Goal: Use online tool/utility: Use online tool/utility

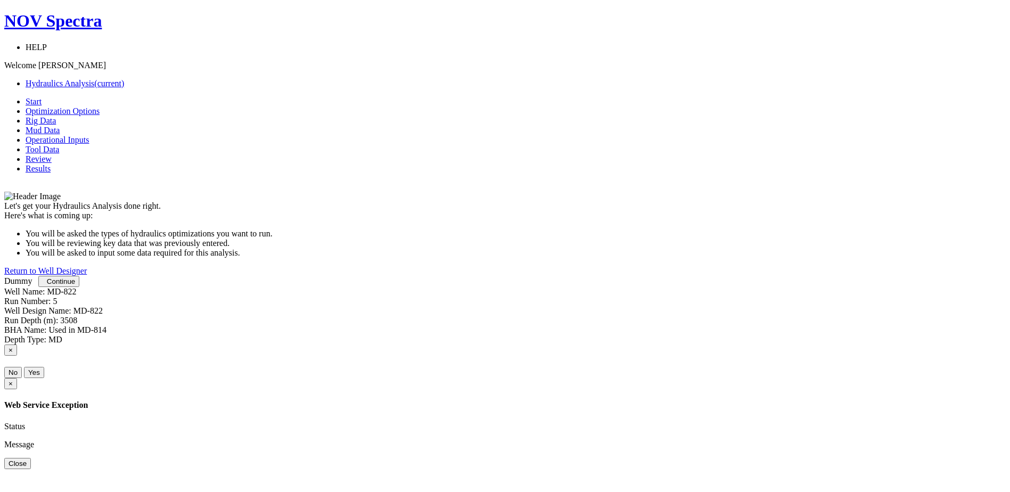
click at [51, 164] on span "Results" at bounding box center [38, 168] width 25 height 9
click at [75, 285] on span "Continue" at bounding box center [61, 281] width 28 height 8
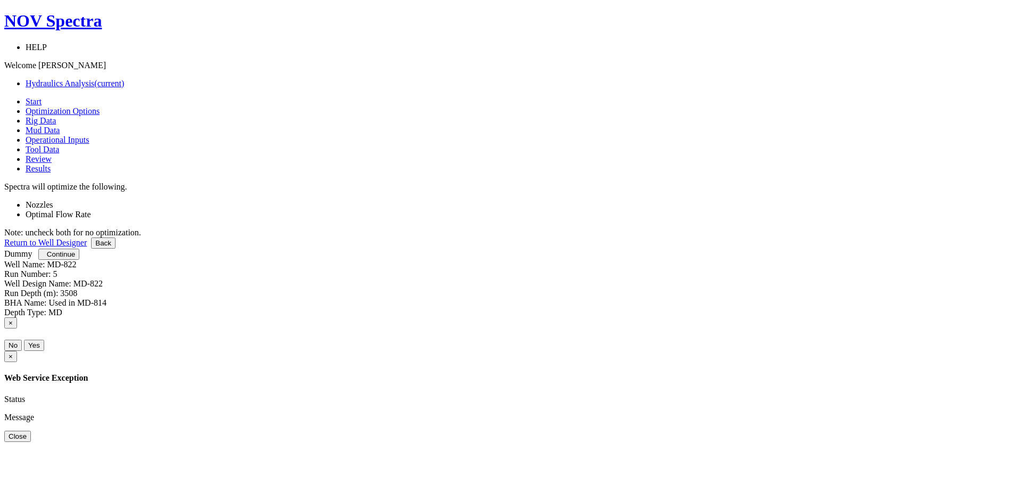
click at [75, 258] on span "Continue" at bounding box center [61, 254] width 28 height 8
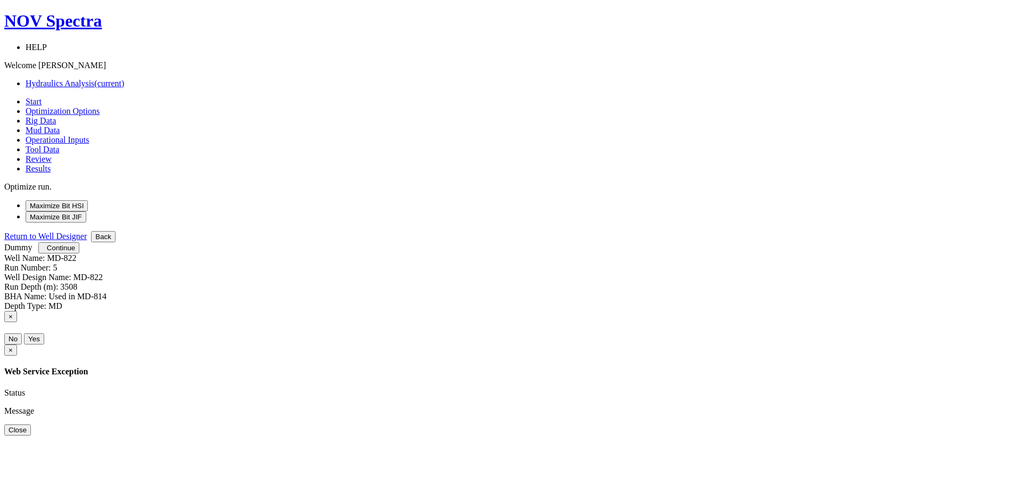
click at [88, 200] on button "Maximize Bit HSI" at bounding box center [57, 205] width 62 height 11
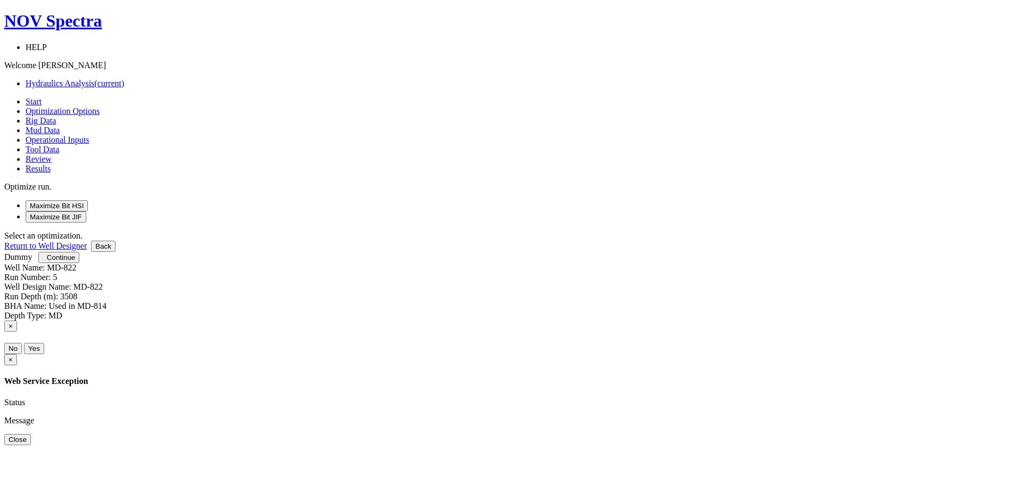
click at [75, 261] on span "Continue" at bounding box center [61, 257] width 28 height 8
click at [88, 200] on button "Maximize Bit HSI" at bounding box center [57, 205] width 62 height 11
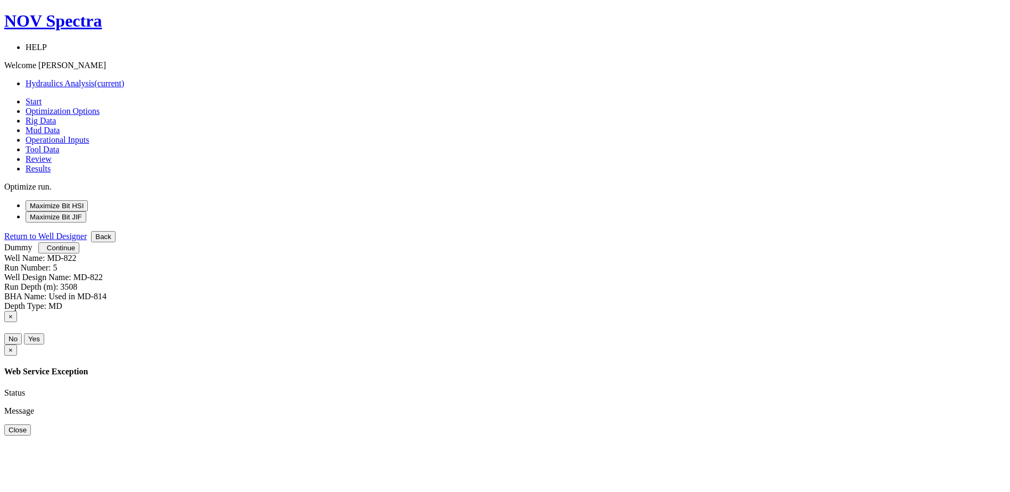
click at [75, 252] on span "Continue" at bounding box center [61, 248] width 28 height 8
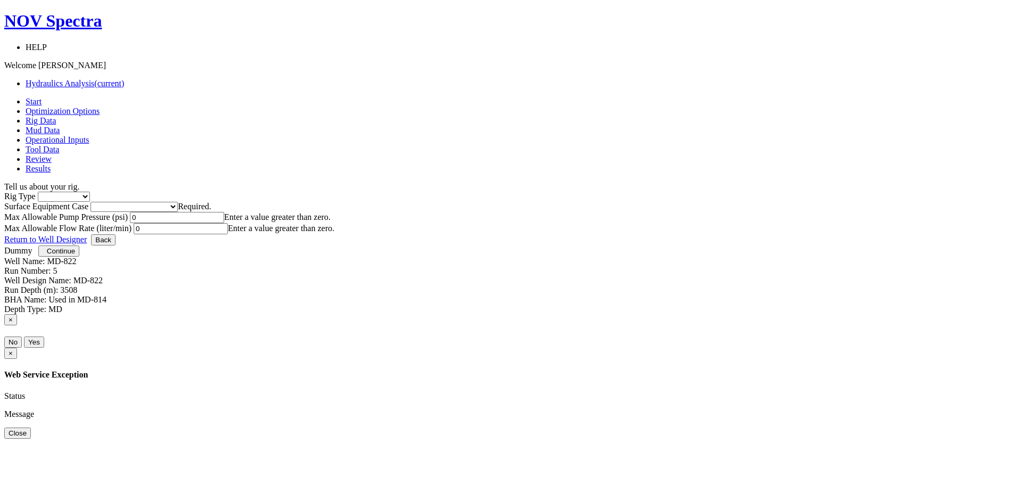
click at [90, 192] on select "Inland Water Land Offshore" at bounding box center [64, 197] width 52 height 10
select select "2"
click at [90, 192] on select "Inland Water Land Offshore" at bounding box center [64, 197] width 52 height 10
drag, startPoint x: 377, startPoint y: 233, endPoint x: 315, endPoint y: 228, distance: 61.5
click at [315, 228] on div "Max Allowable Pump Pressure (psi) 0 Enter a value greater than zero. Max Allowa…" at bounding box center [505, 223] width 1002 height 22
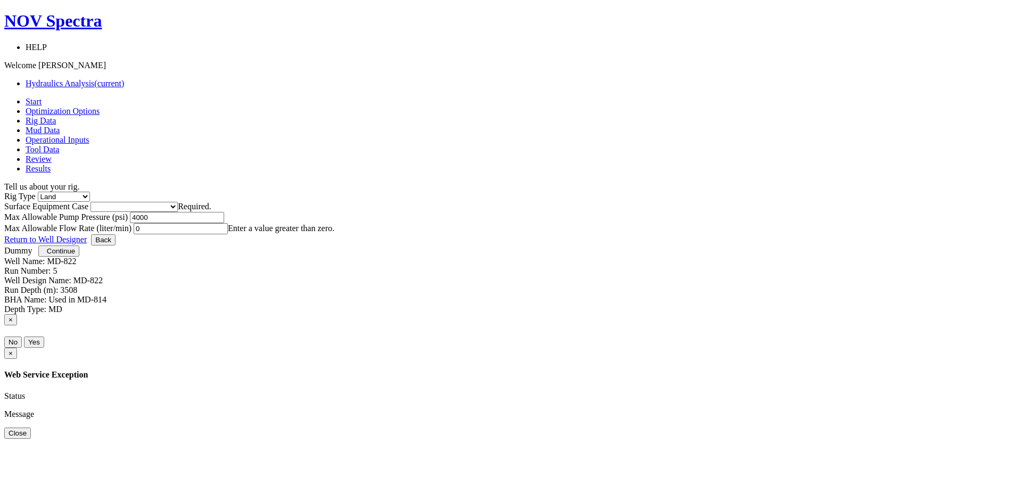
type input "4000"
click at [178, 202] on select "Please select Smaller Rigs Smaller to Medium Rigs Medium to Larger Rigs Larger …" at bounding box center [134, 207] width 87 height 10
select select "3"
click at [178, 202] on select "Please select Smaller Rigs Smaller to Medium Rigs Medium to Larger Rigs Larger …" at bounding box center [134, 207] width 87 height 10
click at [228, 232] on input "0" at bounding box center [181, 228] width 94 height 11
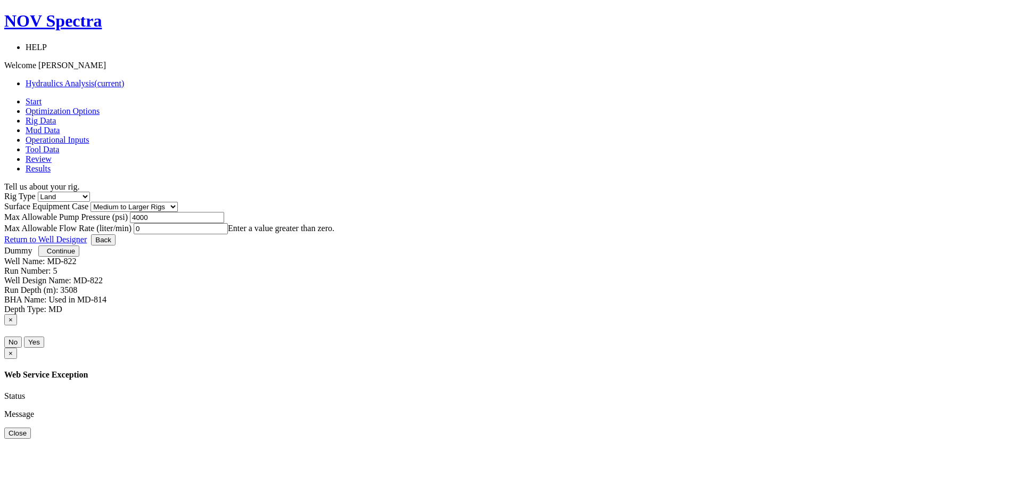
drag, startPoint x: 551, startPoint y: 228, endPoint x: 511, endPoint y: 227, distance: 40.0
click at [511, 227] on div "Max Allowable Flow Rate (liter/min) 0 Enter a value greater than zero." at bounding box center [505, 228] width 1002 height 11
drag, startPoint x: 339, startPoint y: 227, endPoint x: 327, endPoint y: 229, distance: 12.4
click at [224, 223] on input "4000" at bounding box center [177, 217] width 94 height 11
drag, startPoint x: 340, startPoint y: 231, endPoint x: 346, endPoint y: 233, distance: 6.2
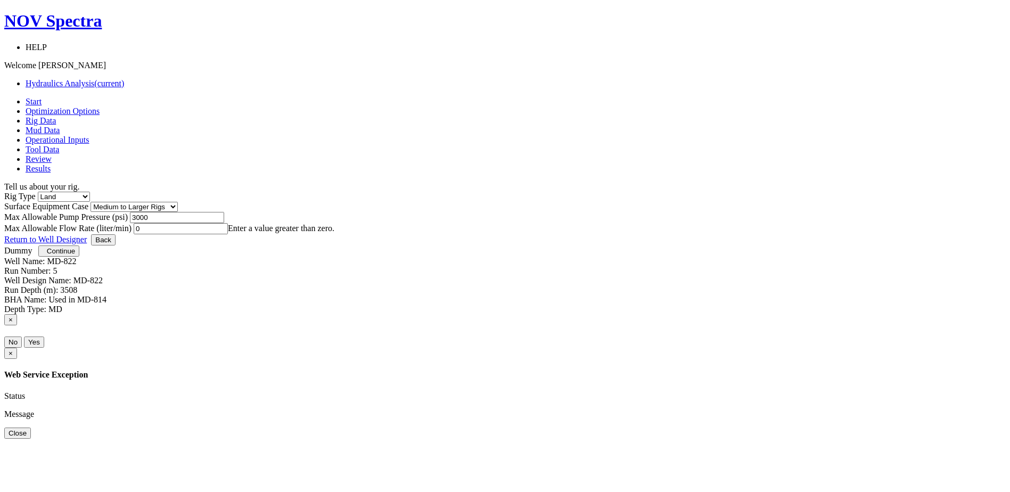
click at [224, 223] on input "3000" at bounding box center [177, 217] width 94 height 11
type input "3000"
drag, startPoint x: 533, startPoint y: 231, endPoint x: 519, endPoint y: 226, distance: 14.5
click at [228, 226] on input "0" at bounding box center [181, 228] width 94 height 11
type input "800"
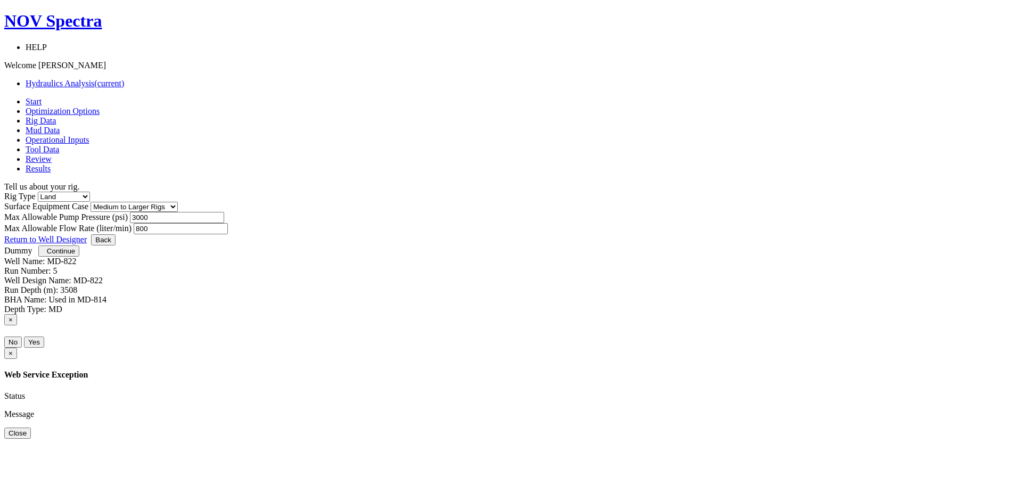
click at [75, 255] on span "Continue" at bounding box center [61, 251] width 28 height 8
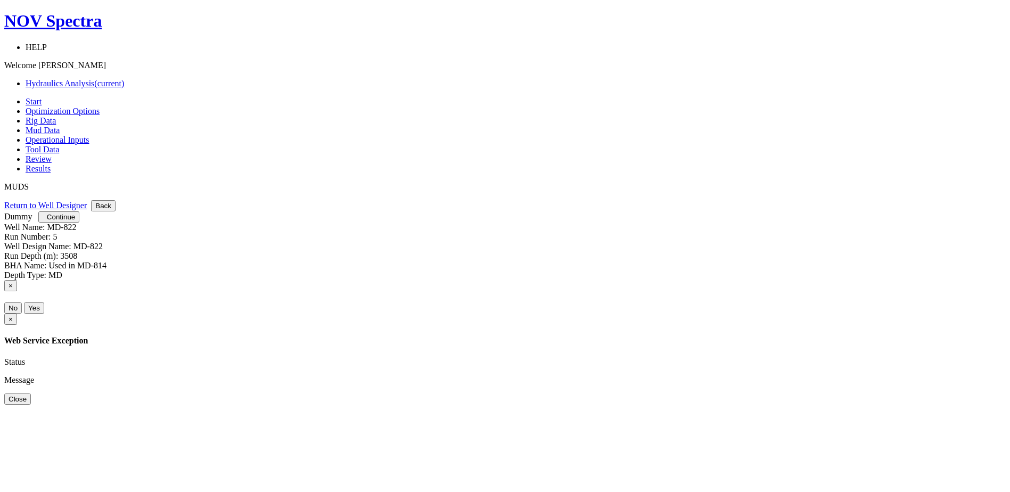
scroll to position [0, 0]
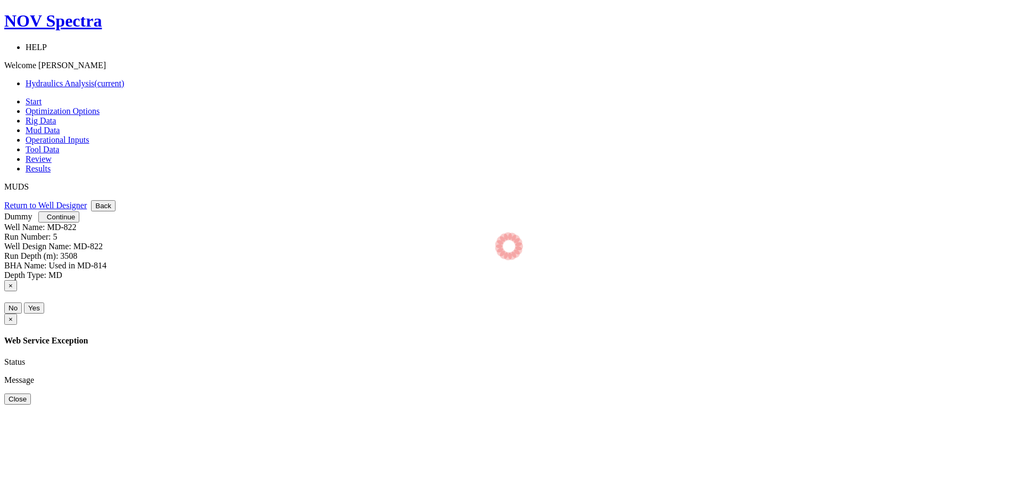
select select "7"
select select "1"
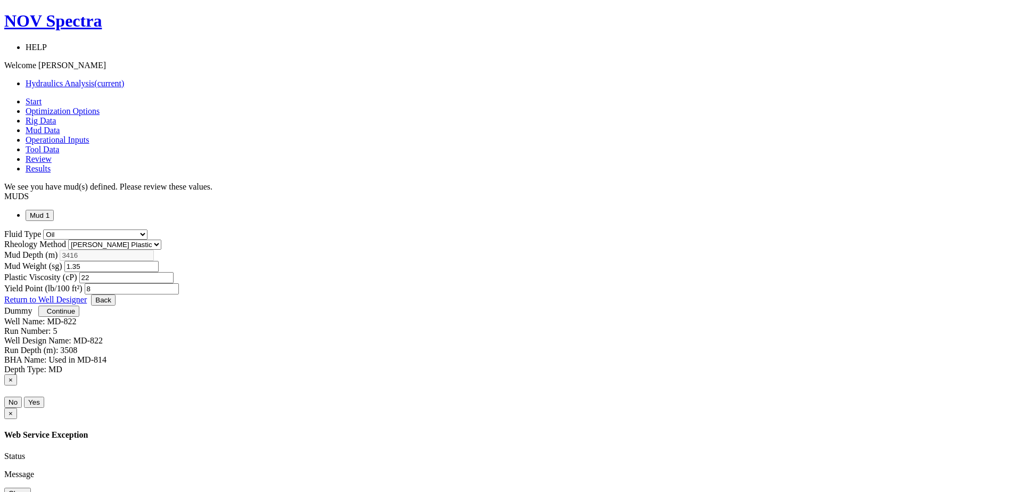
drag, startPoint x: 618, startPoint y: 287, endPoint x: 604, endPoint y: 287, distance: 13.3
click at [179, 287] on input "8" at bounding box center [132, 288] width 94 height 11
type input "3"
drag, startPoint x: 451, startPoint y: 288, endPoint x: 419, endPoint y: 292, distance: 32.8
click at [419, 292] on div "Fluid Type Air Foam Fresh Water Generic/Other Haematite Mix/Hybrid Oil Oil/Haem…" at bounding box center [505, 262] width 1002 height 65
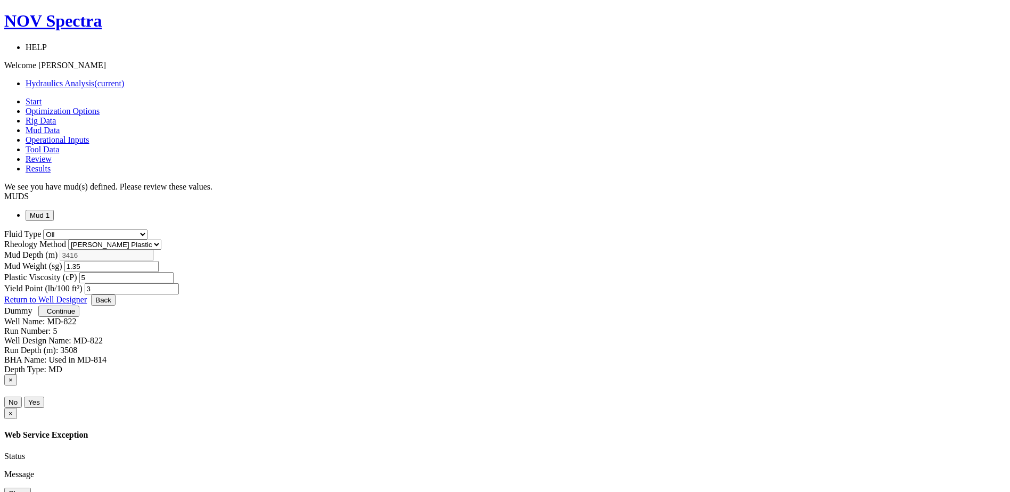
type input "5"
drag, startPoint x: 627, startPoint y: 240, endPoint x: 618, endPoint y: 238, distance: 9.4
click at [159, 261] on input "1.35" at bounding box center [111, 266] width 94 height 11
type input "1.12"
click at [161, 240] on select "[PERSON_NAME] Plastic [PERSON_NAME] Newtonian Power Law" at bounding box center [114, 245] width 93 height 10
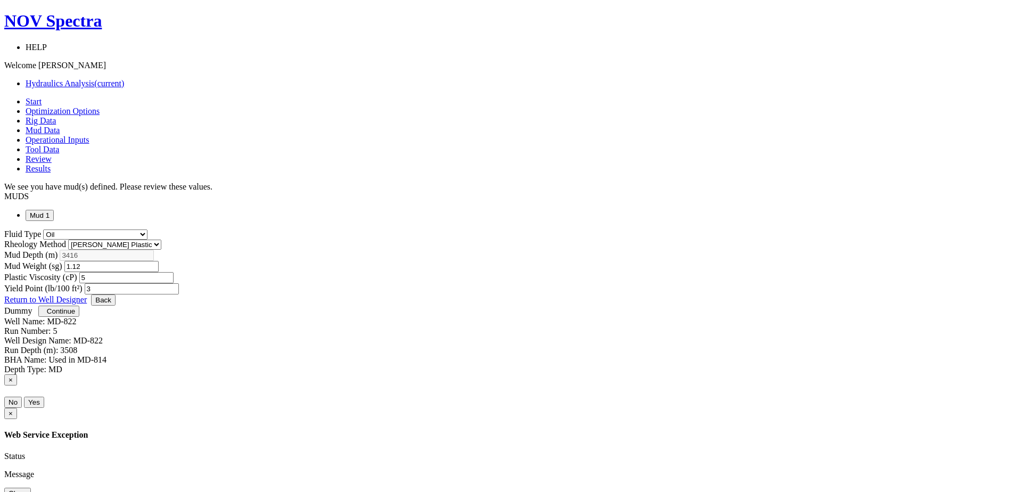
click at [161, 240] on select "[PERSON_NAME] Plastic [PERSON_NAME] Newtonian Power Law" at bounding box center [114, 245] width 93 height 10
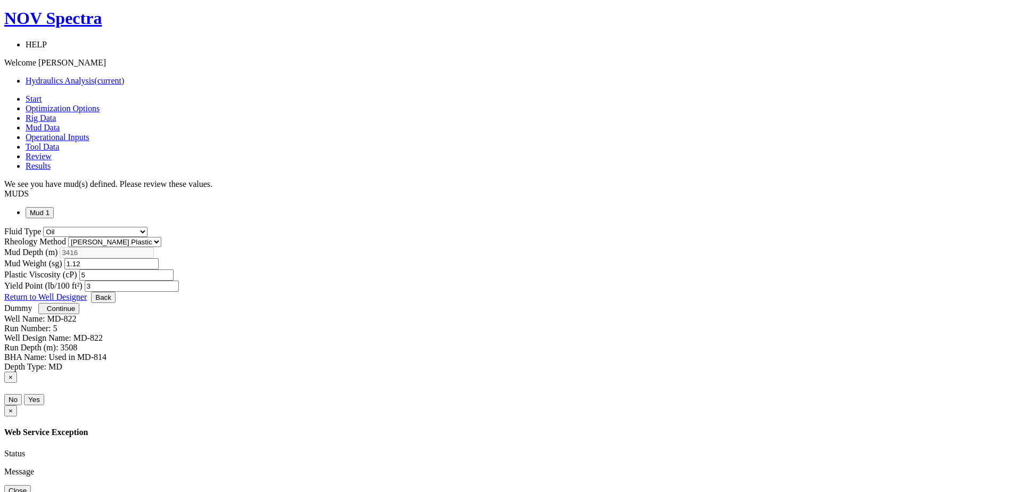
scroll to position [3, 0]
click at [75, 312] on span "Continue" at bounding box center [61, 308] width 28 height 8
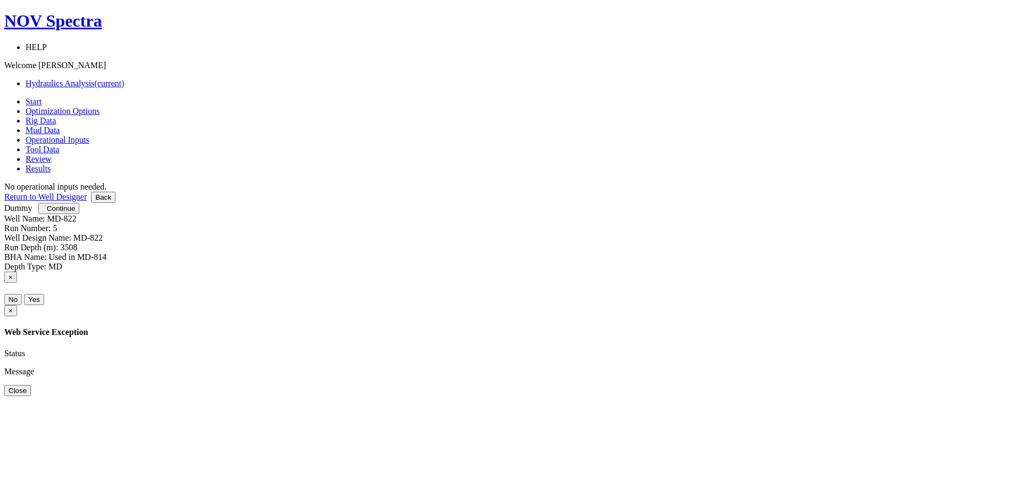
scroll to position [0, 0]
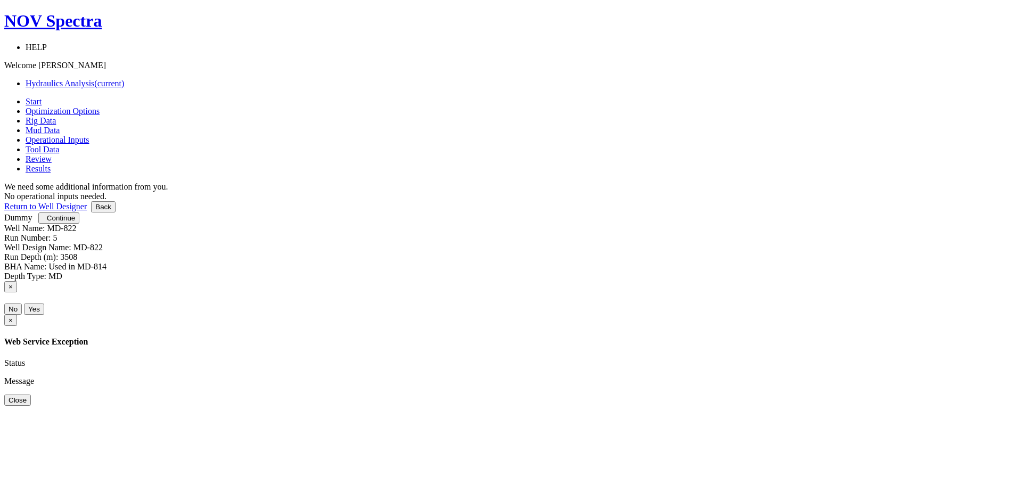
click at [75, 222] on span "Continue" at bounding box center [61, 218] width 28 height 8
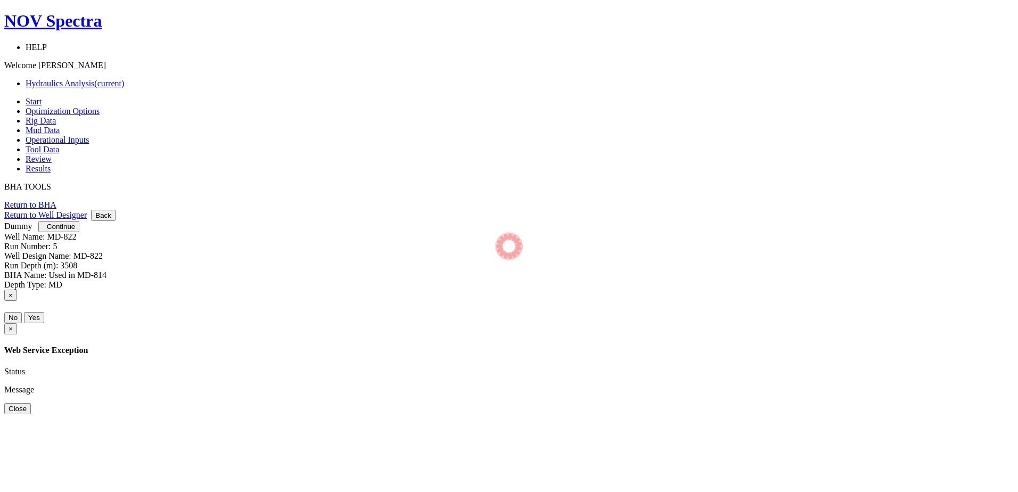
select select "4"
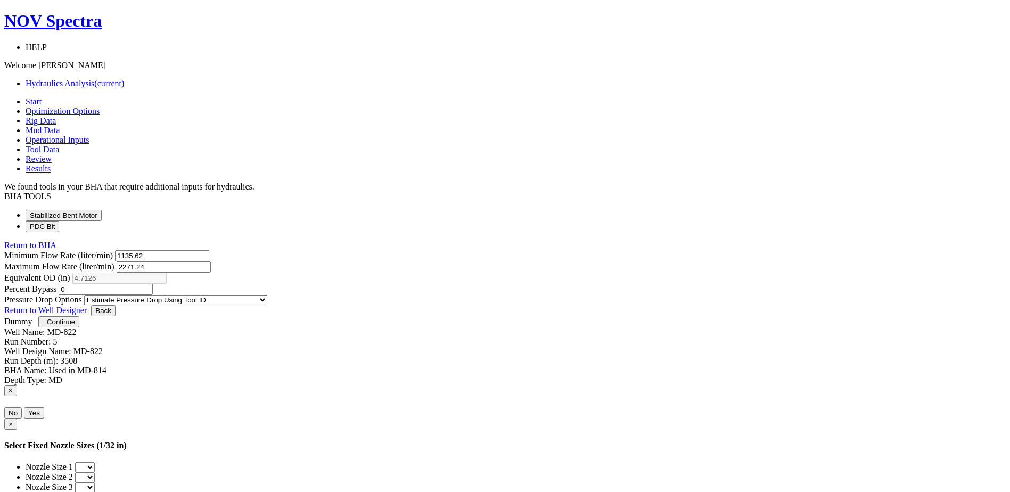
drag, startPoint x: 463, startPoint y: 173, endPoint x: 426, endPoint y: 175, distance: 37.4
click at [209, 250] on input "1135.62" at bounding box center [162, 255] width 94 height 11
type input "750"
click at [75, 326] on span "Continue" at bounding box center [61, 322] width 28 height 8
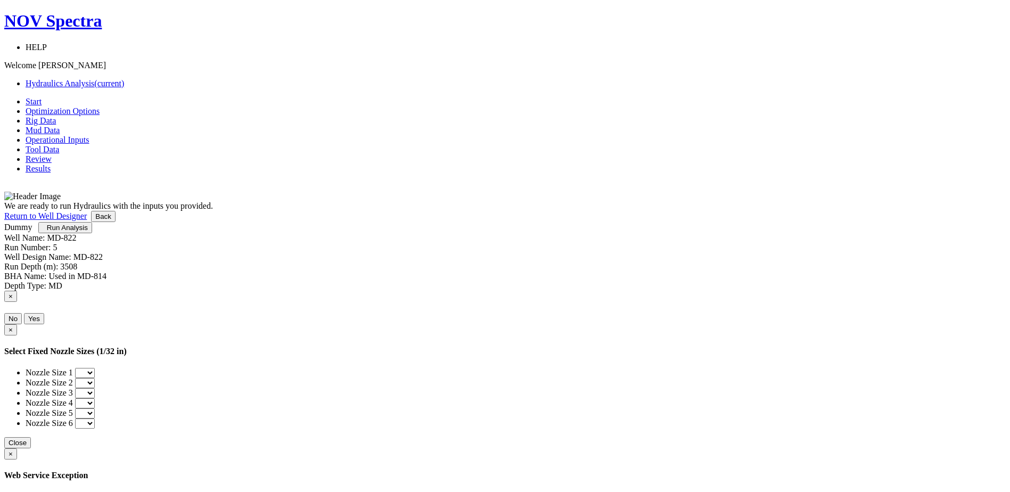
click at [88, 232] on span "Run Analysis" at bounding box center [67, 228] width 41 height 8
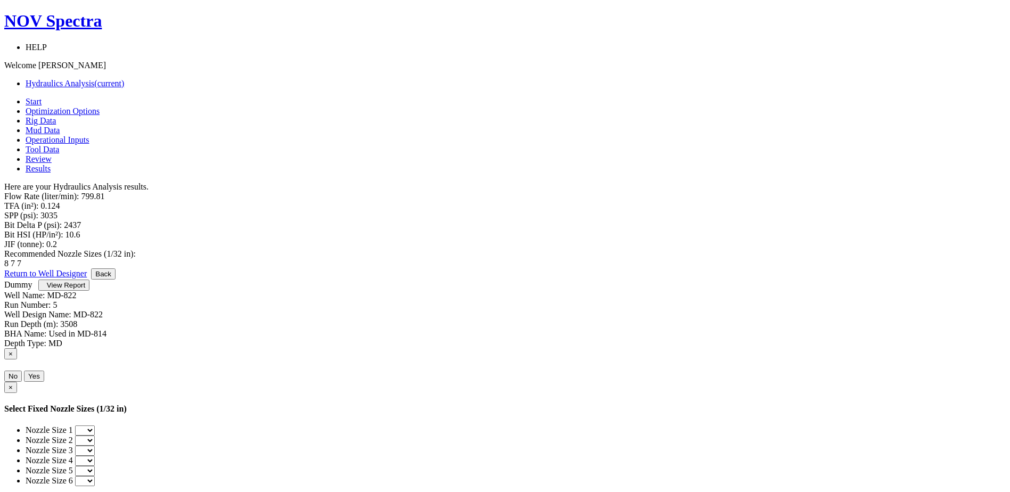
click at [85, 289] on span "View Report" at bounding box center [66, 285] width 38 height 8
